Goal: Task Accomplishment & Management: Use online tool/utility

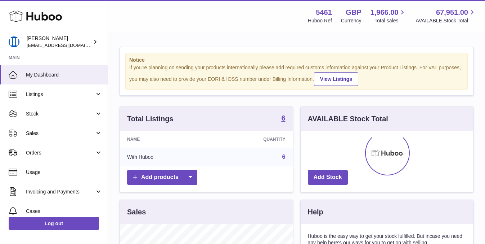
scroll to position [112, 173]
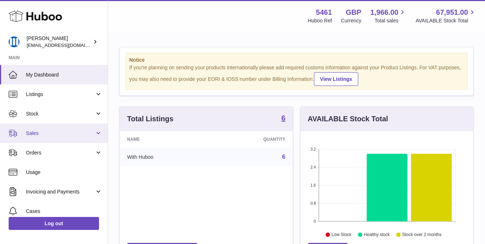
click at [63, 129] on link "Sales" at bounding box center [54, 132] width 108 height 19
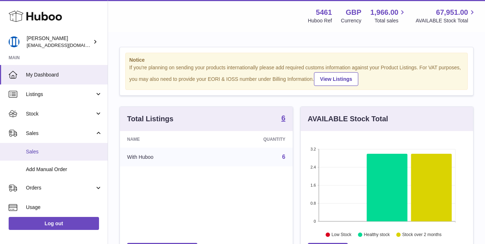
click at [61, 151] on span "Sales" at bounding box center [64, 151] width 76 height 7
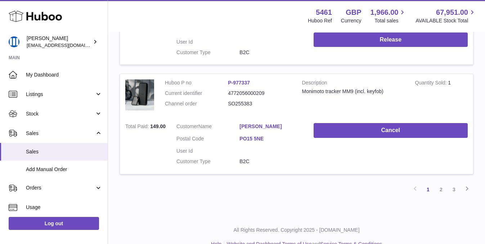
scroll to position [1089, 0]
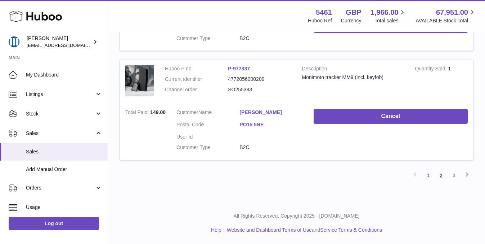
click at [441, 177] on link "2" at bounding box center [441, 175] width 13 height 13
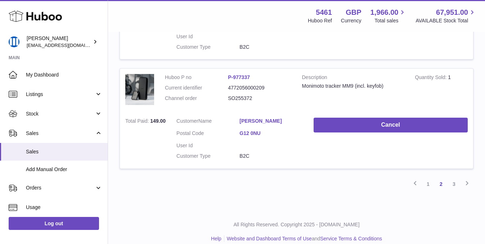
scroll to position [1089, 0]
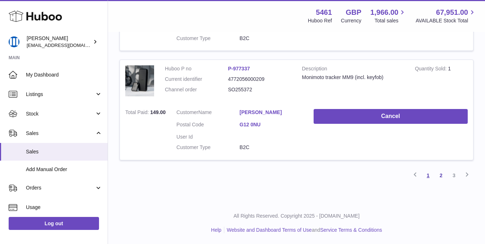
click at [429, 178] on link "1" at bounding box center [428, 175] width 13 height 13
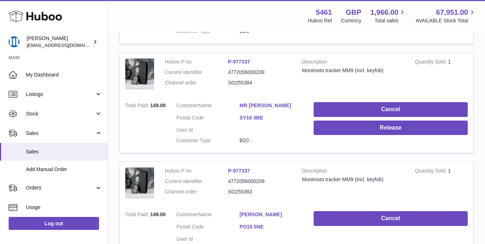
scroll to position [967, 0]
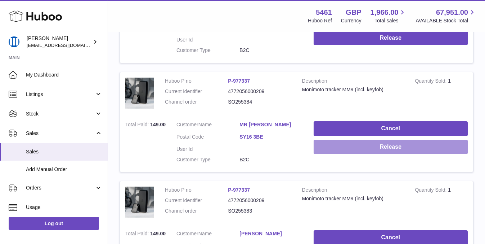
click at [423, 145] on button "Release" at bounding box center [391, 146] width 154 height 15
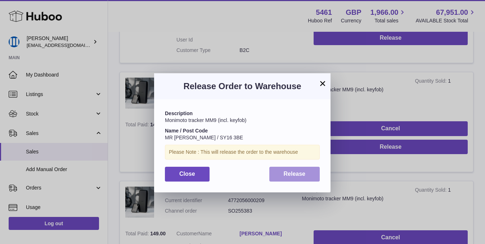
click at [296, 180] on button "Release" at bounding box center [294, 173] width 51 height 15
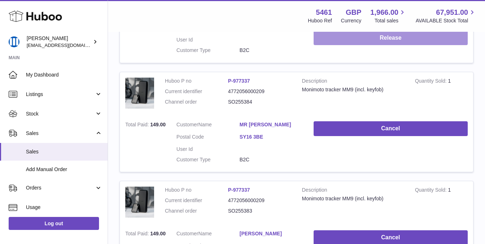
click at [390, 44] on button "Release" at bounding box center [391, 38] width 154 height 15
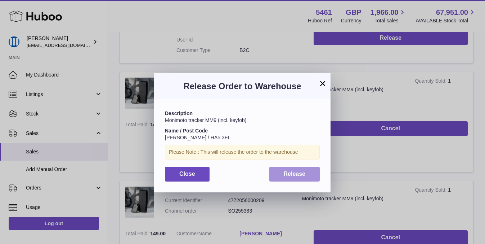
click at [289, 177] on button "Release" at bounding box center [294, 173] width 51 height 15
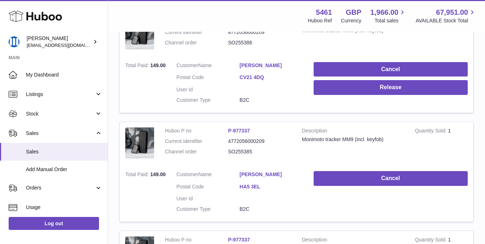
scroll to position [805, 0]
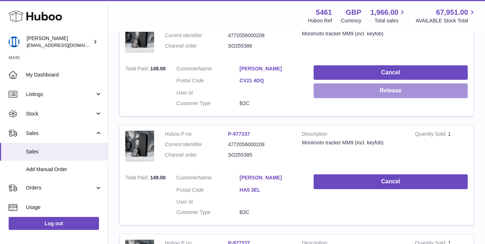
click at [377, 94] on button "Release" at bounding box center [391, 90] width 154 height 15
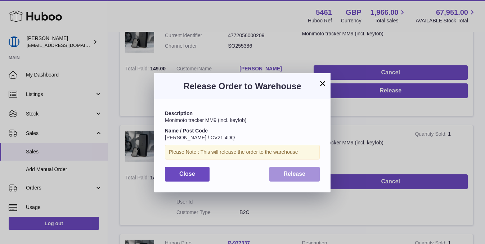
click at [300, 175] on span "Release" at bounding box center [295, 173] width 22 height 6
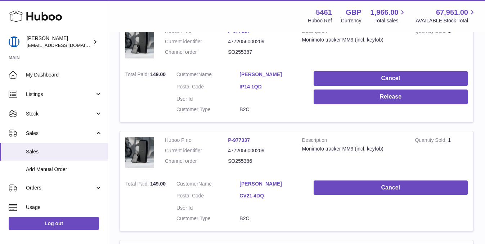
scroll to position [691, 0]
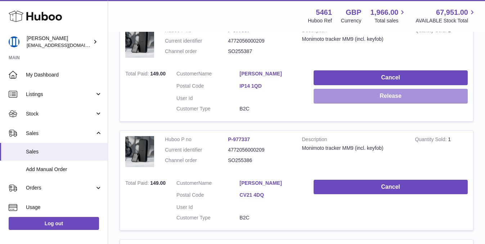
click at [342, 102] on button "Release" at bounding box center [391, 96] width 154 height 15
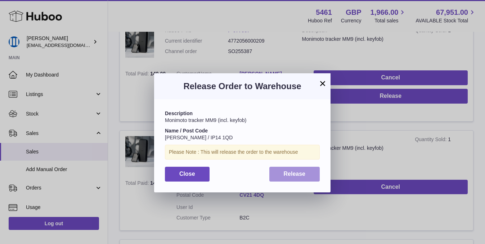
click at [292, 168] on button "Release" at bounding box center [294, 173] width 51 height 15
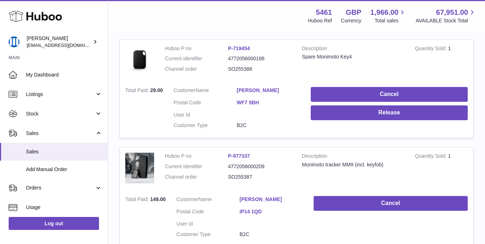
scroll to position [566, 0]
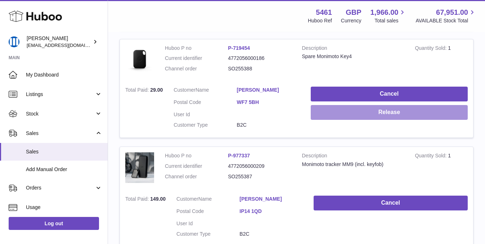
click at [336, 110] on button "Release" at bounding box center [389, 112] width 157 height 15
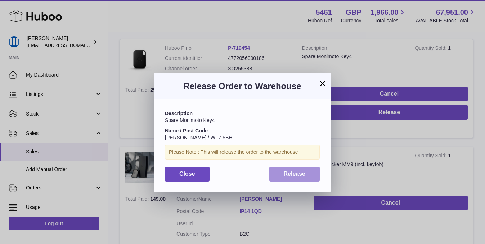
click at [284, 176] on span "Release" at bounding box center [295, 173] width 22 height 6
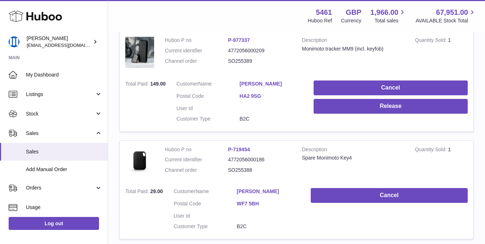
scroll to position [460, 0]
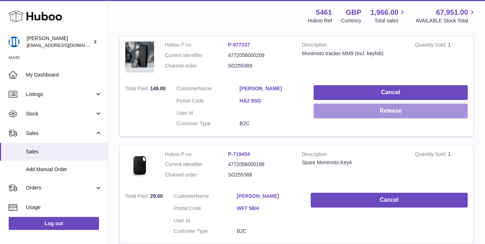
click at [322, 115] on button "Release" at bounding box center [391, 110] width 154 height 15
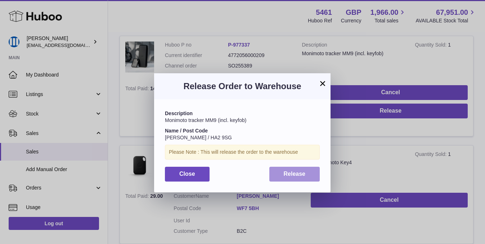
click at [288, 177] on button "Release" at bounding box center [294, 173] width 51 height 15
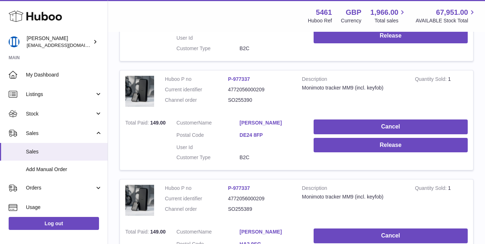
scroll to position [314, 0]
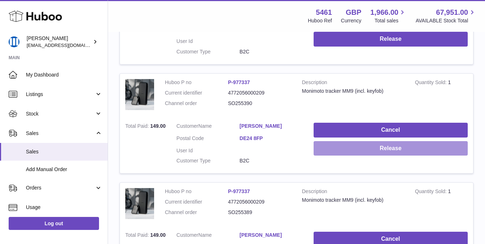
click at [333, 146] on button "Release" at bounding box center [391, 148] width 154 height 15
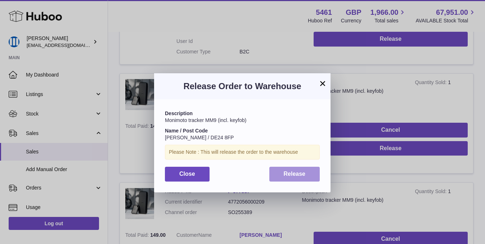
click at [292, 171] on span "Release" at bounding box center [295, 173] width 22 height 6
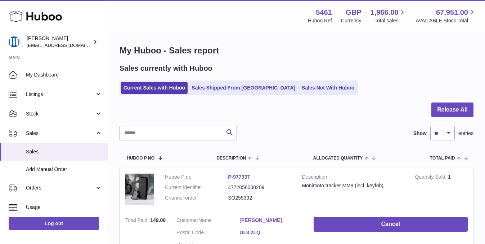
scroll to position [5, 0]
